Goal: Navigation & Orientation: Find specific page/section

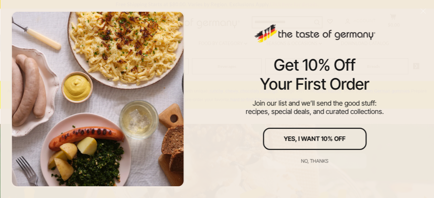
click at [151, 66] on div at bounding box center [97, 98] width 175 height 177
click at [317, 161] on div "No, thanks" at bounding box center [314, 160] width 27 height 5
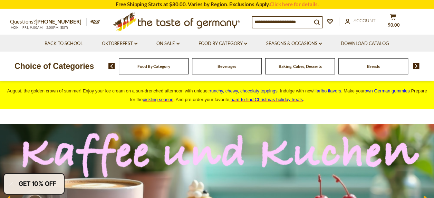
click at [152, 67] on span "Food By Category" at bounding box center [153, 66] width 33 height 5
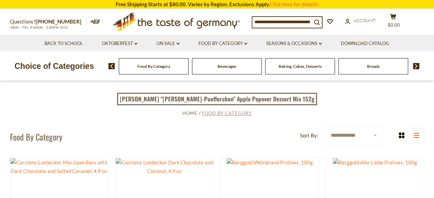
click at [214, 113] on span "Food By Category" at bounding box center [227, 113] width 50 height 6
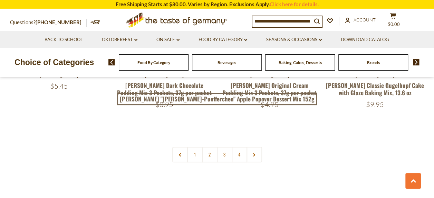
scroll to position [1575, 0]
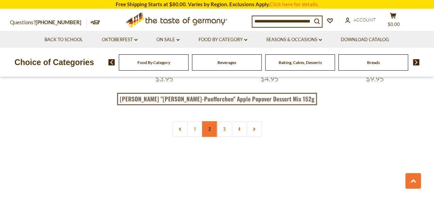
click at [205, 121] on link "2" at bounding box center [210, 129] width 16 height 16
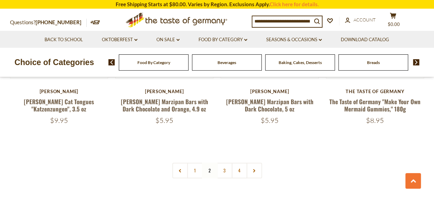
scroll to position [1548, 0]
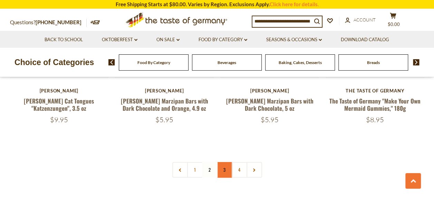
click at [224, 162] on link "3" at bounding box center [225, 170] width 16 height 16
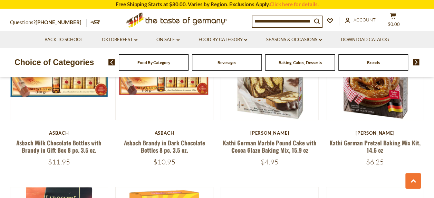
scroll to position [1314, 0]
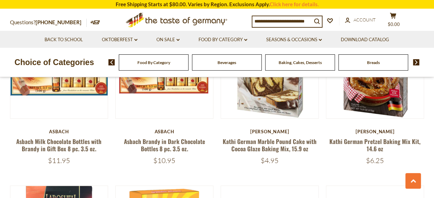
click at [416, 63] on img at bounding box center [416, 62] width 7 height 6
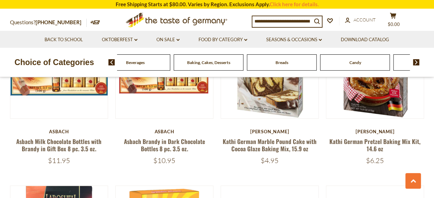
click at [416, 63] on img at bounding box center [416, 62] width 7 height 6
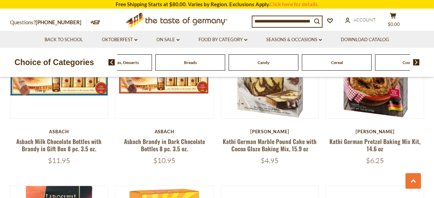
click at [416, 63] on img at bounding box center [416, 62] width 7 height 6
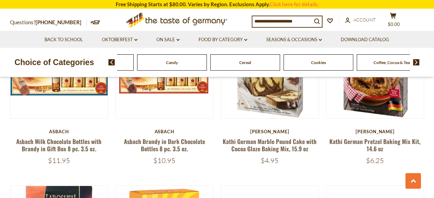
click at [416, 63] on img at bounding box center [416, 62] width 7 height 6
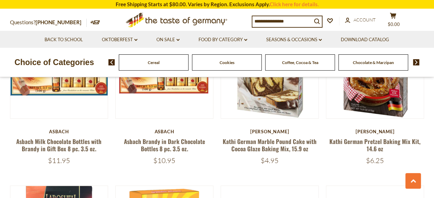
click at [301, 64] on span "Coffee, Cocoa & Tea" at bounding box center [300, 62] width 36 height 5
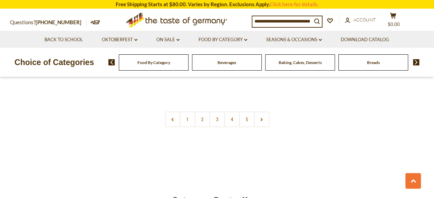
scroll to position [1671, 0]
click at [200, 110] on link "2" at bounding box center [202, 118] width 16 height 16
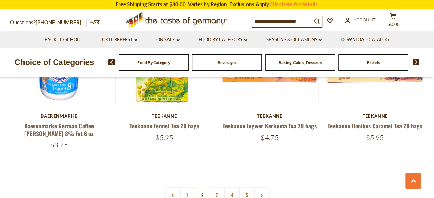
scroll to position [1602, 0]
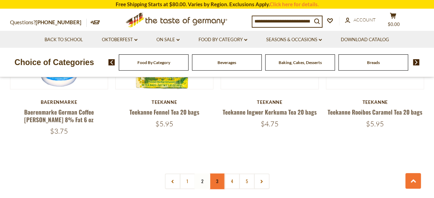
click at [216, 174] on link "3" at bounding box center [217, 181] width 16 height 16
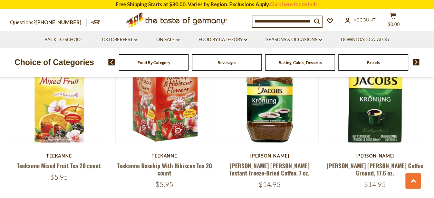
scroll to position [718, 0]
